Goal: Find specific page/section: Find specific page/section

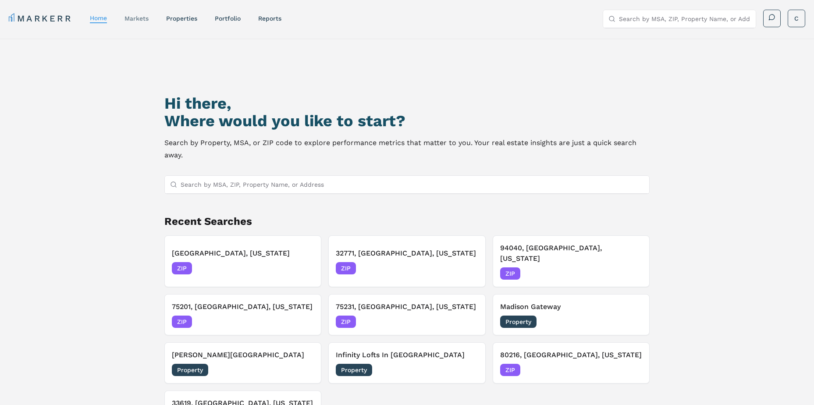
click at [146, 18] on link "markets" at bounding box center [137, 18] width 24 height 7
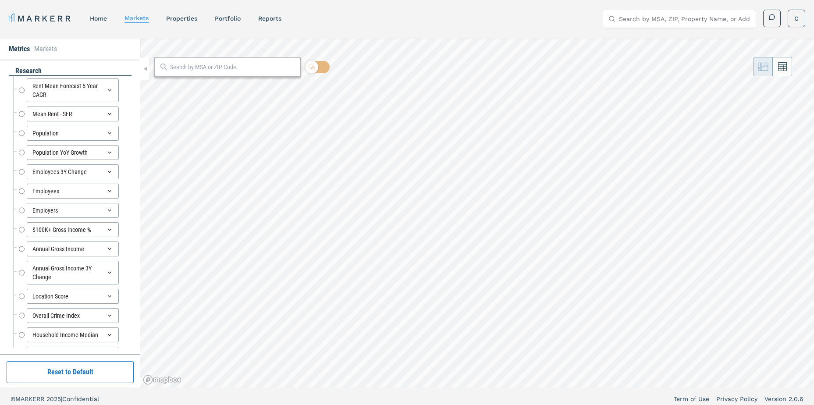
radio input "true"
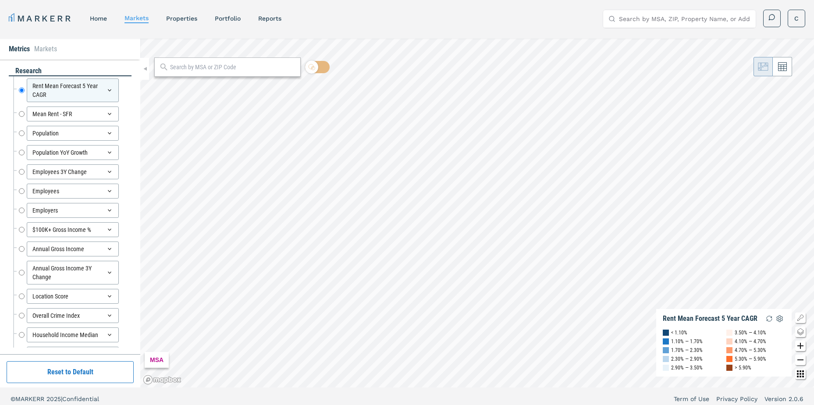
click at [231, 64] on input "text" at bounding box center [233, 67] width 126 height 9
type input "85023"
click at [210, 85] on div "85023, Phoenix, Arizona" at bounding box center [212, 86] width 103 height 9
